Goal: Complete application form

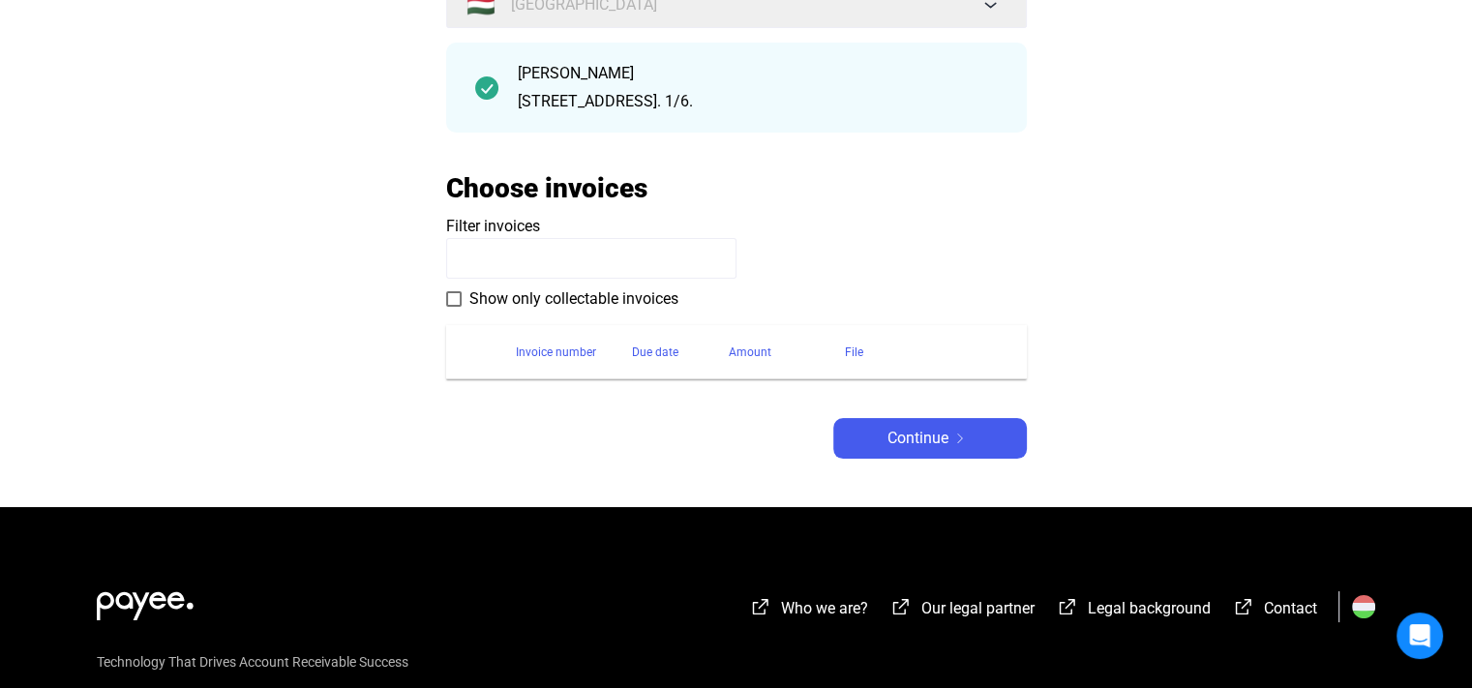
scroll to position [223, 0]
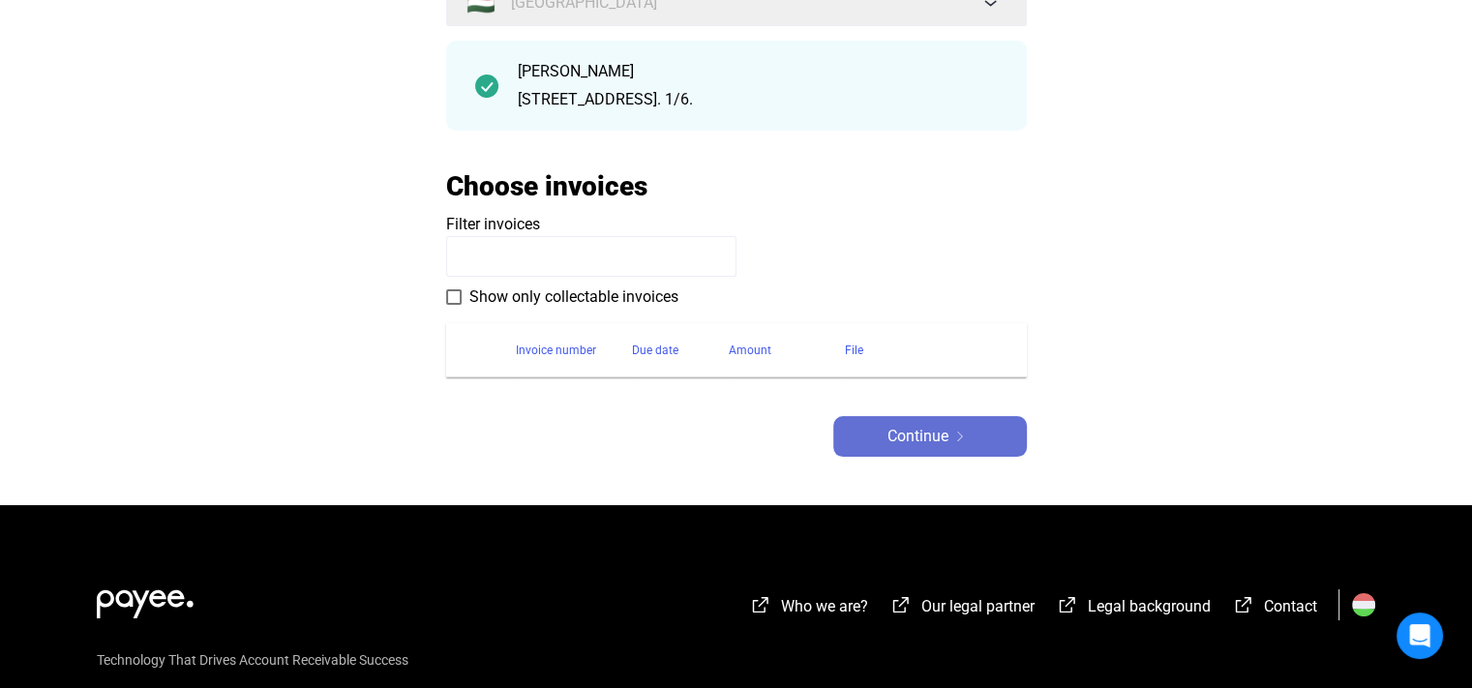
click at [917, 444] on span "Continue" at bounding box center [917, 436] width 61 height 23
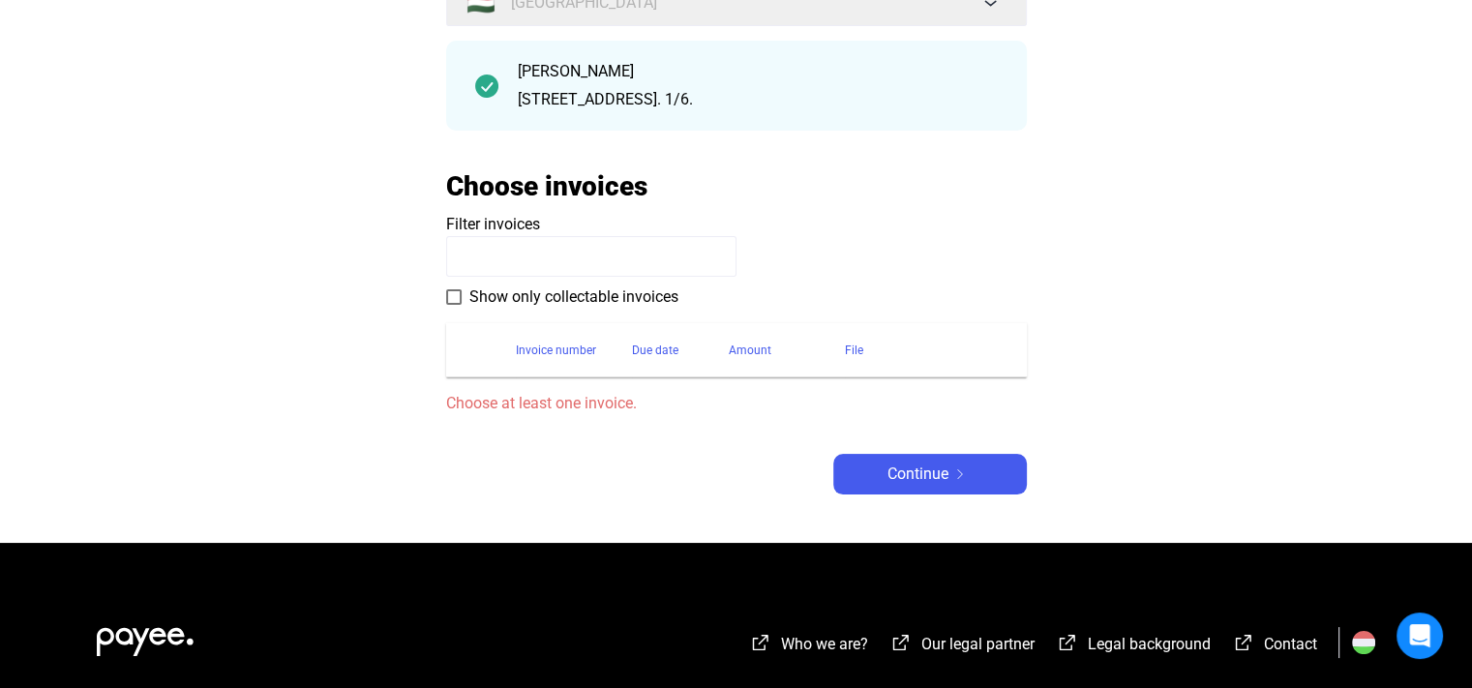
click at [487, 256] on input at bounding box center [591, 256] width 290 height 41
click at [456, 299] on span at bounding box center [453, 296] width 15 height 15
click at [917, 484] on span "Continue" at bounding box center [917, 474] width 61 height 23
click at [554, 239] on input at bounding box center [591, 256] width 290 height 41
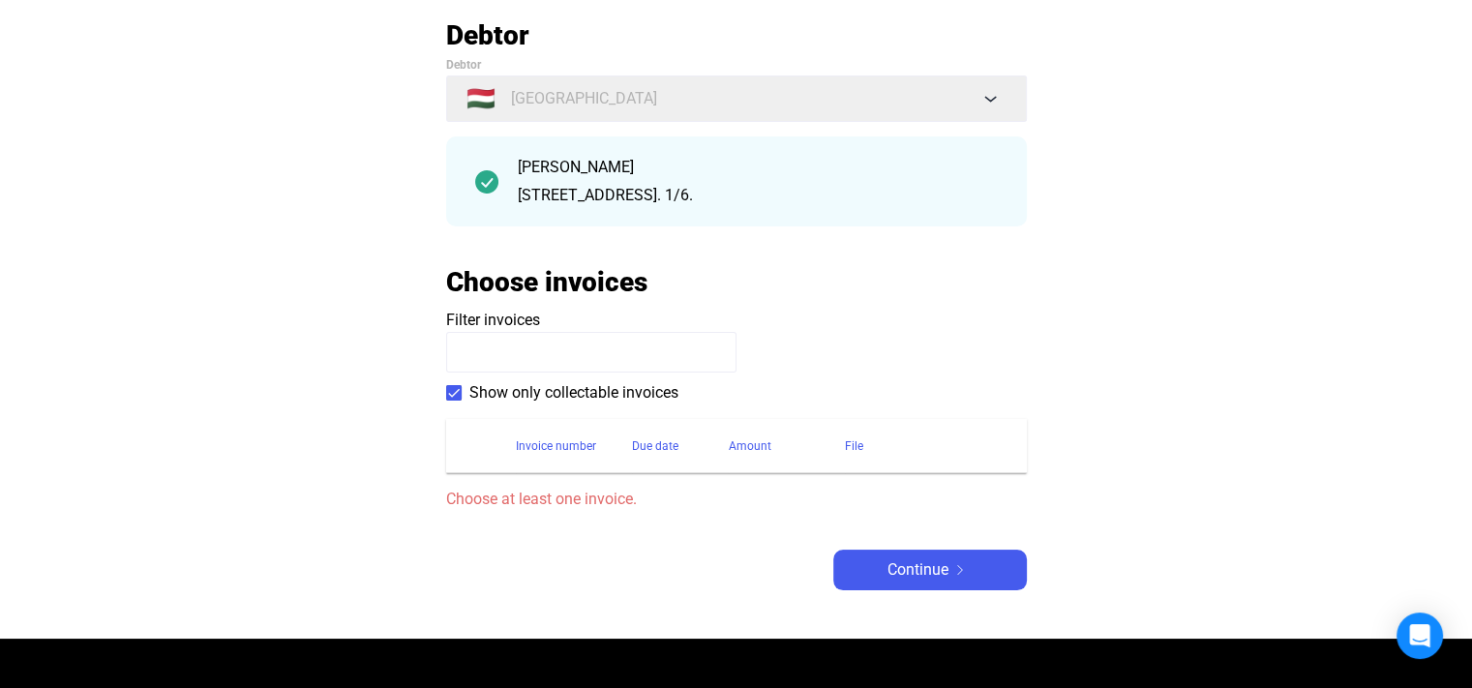
scroll to position [115, 0]
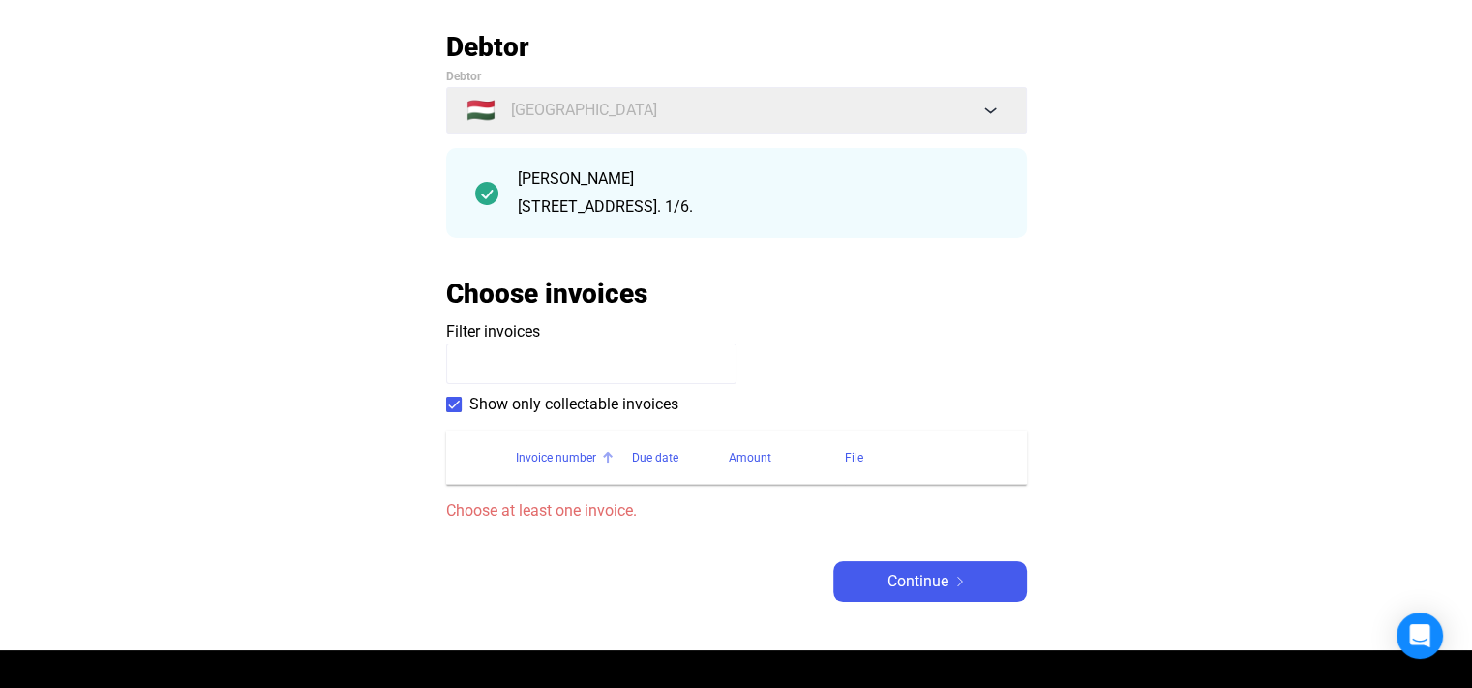
click at [573, 455] on div "Invoice number" at bounding box center [556, 457] width 80 height 23
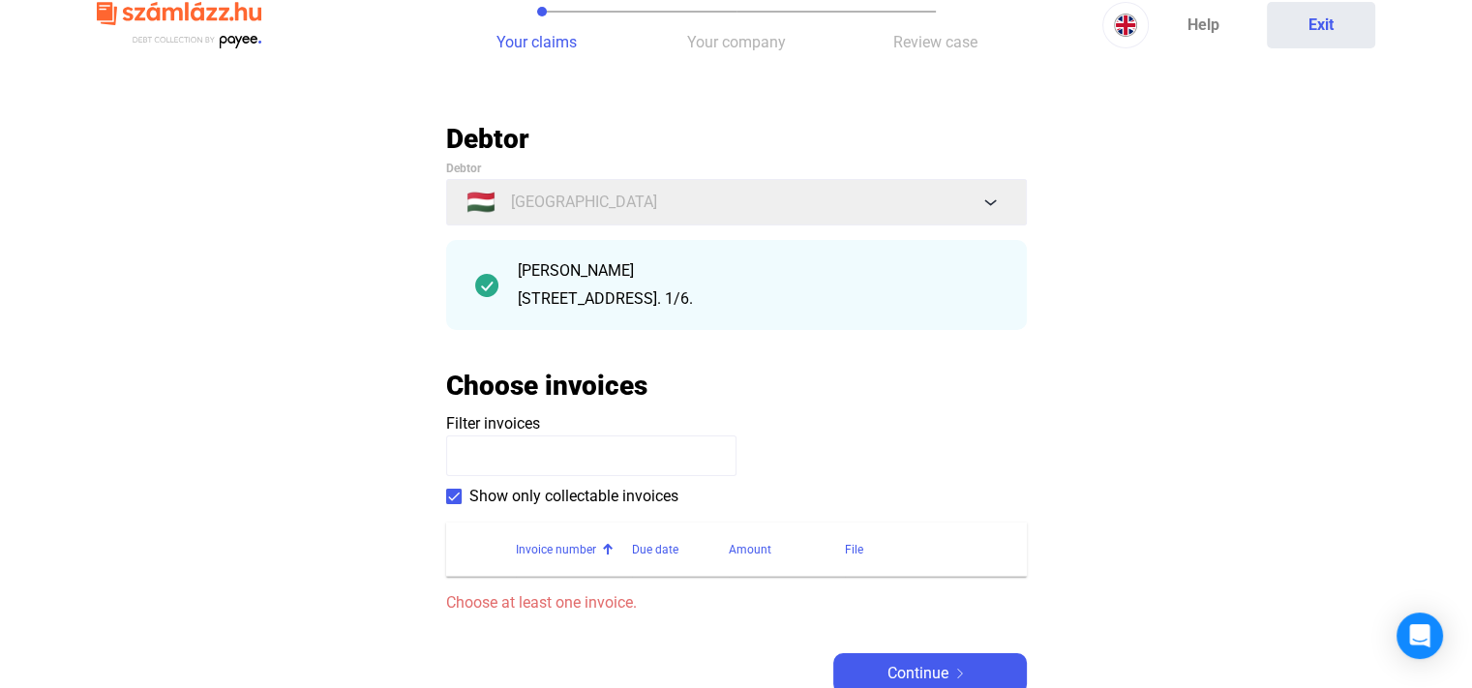
scroll to position [14, 0]
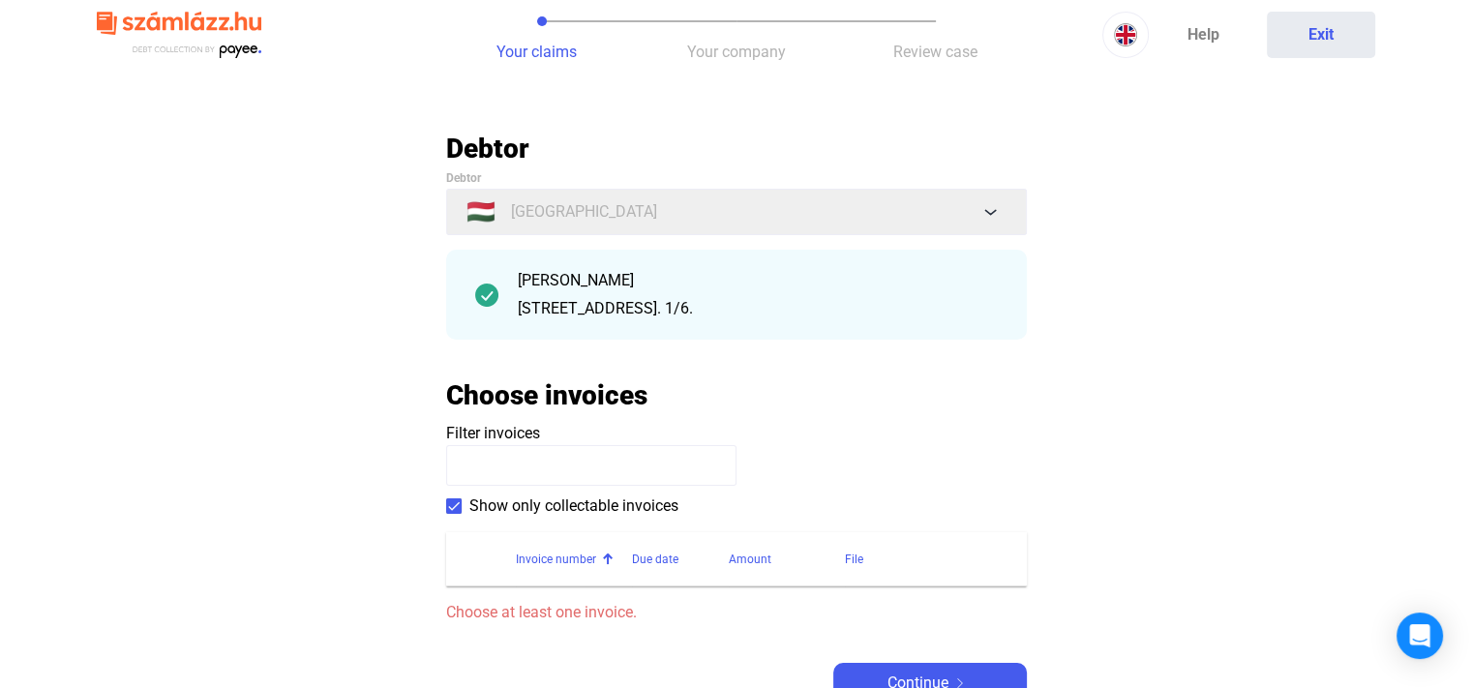
click at [708, 464] on input at bounding box center [591, 465] width 290 height 41
click at [449, 506] on span at bounding box center [453, 505] width 15 height 15
click at [597, 575] on th "Invoice number" at bounding box center [574, 559] width 116 height 54
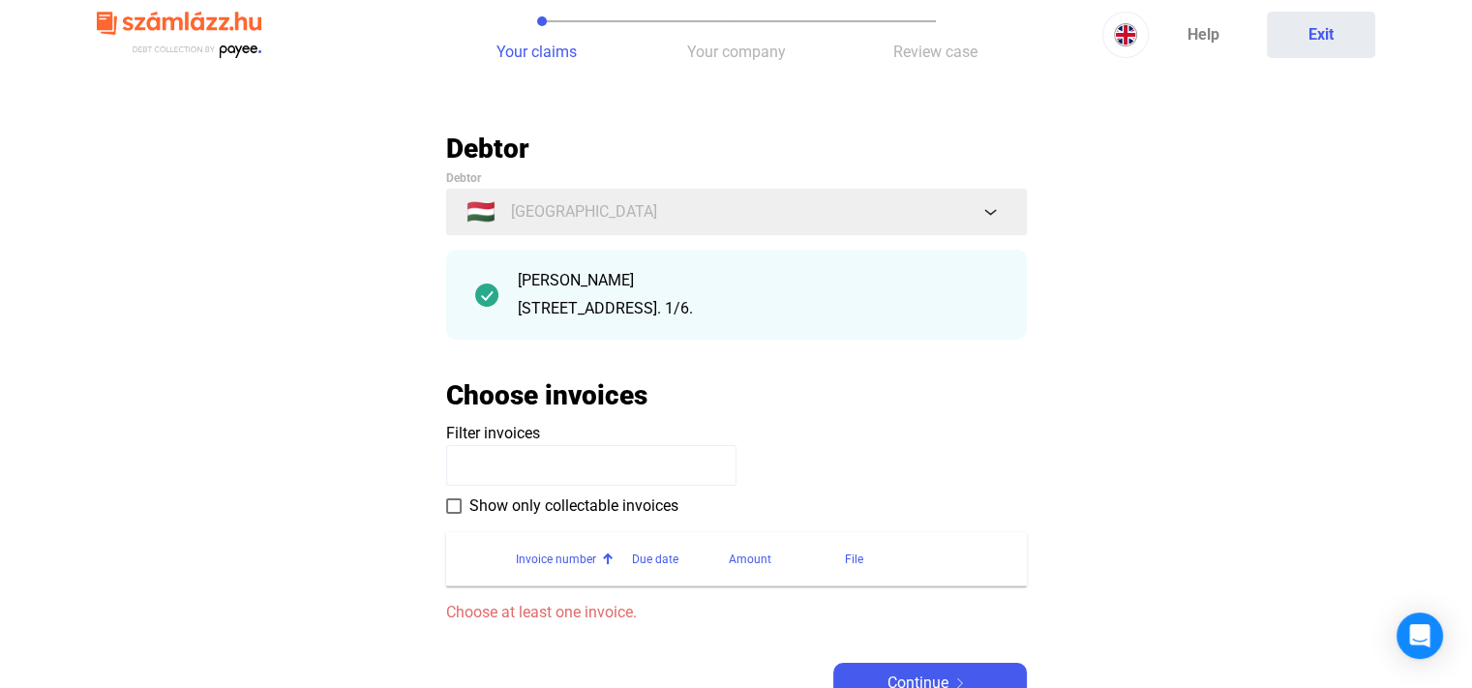
click at [597, 575] on th "Invoice number" at bounding box center [574, 559] width 116 height 54
click at [921, 683] on span "Continue" at bounding box center [917, 683] width 61 height 23
click at [482, 287] on img at bounding box center [486, 295] width 23 height 23
click at [484, 290] on img at bounding box center [486, 295] width 23 height 23
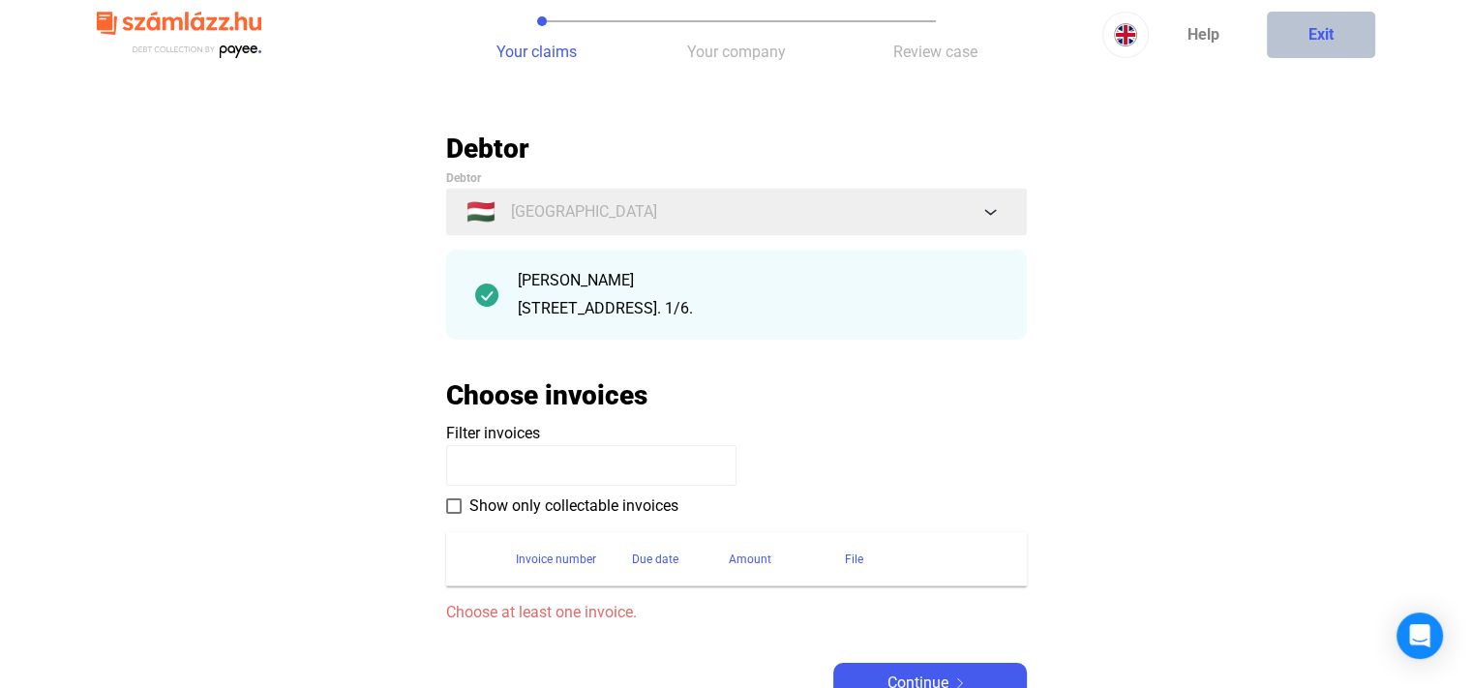
click at [1336, 30] on button "Exit" at bounding box center [1321, 35] width 108 height 46
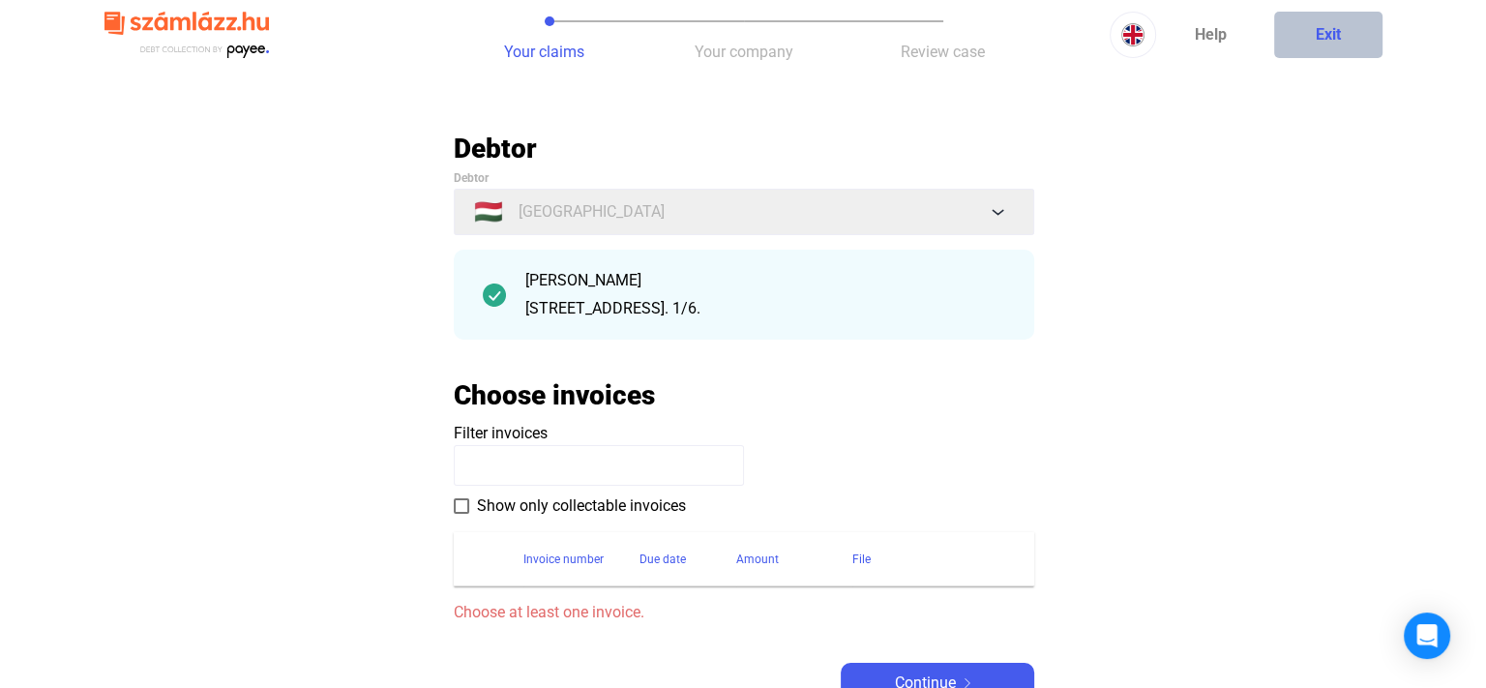
scroll to position [0, 0]
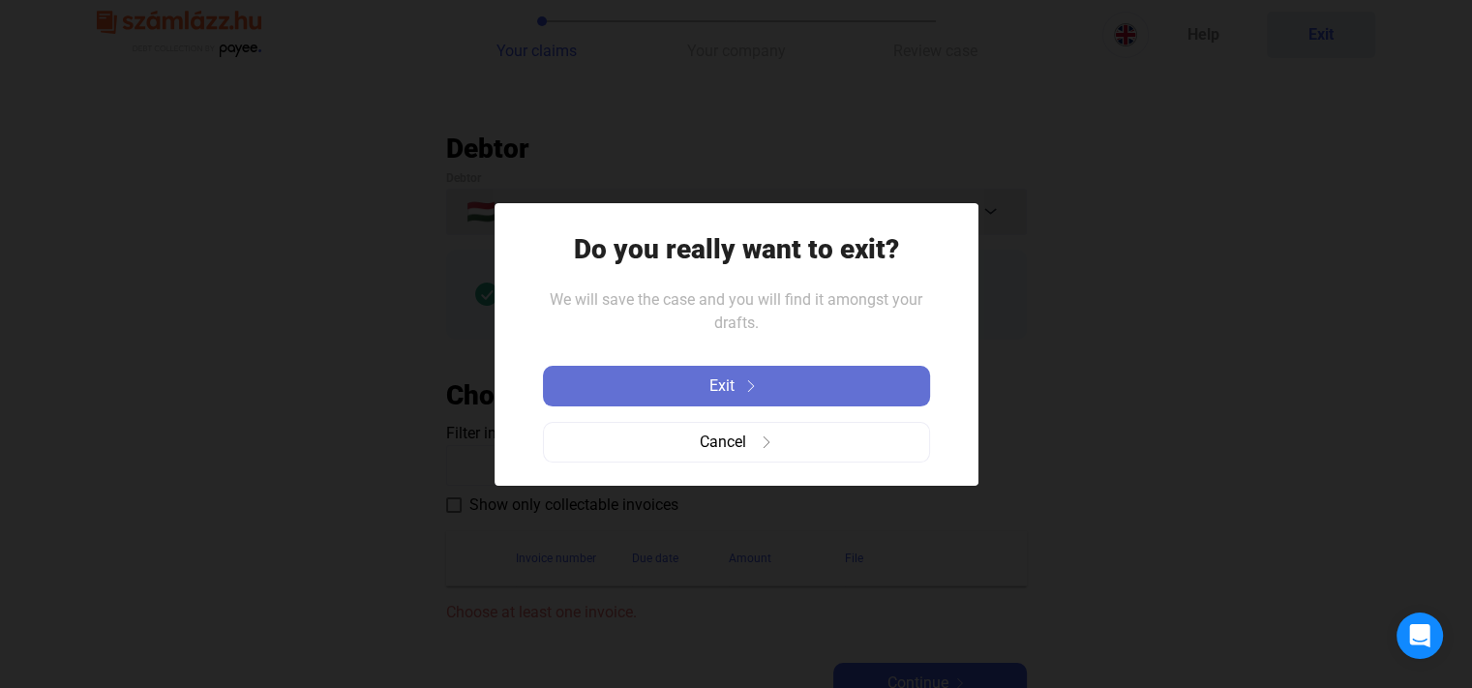
click at [716, 376] on span "Exit" at bounding box center [721, 385] width 25 height 23
